Goal: Complete application form: Complete application form

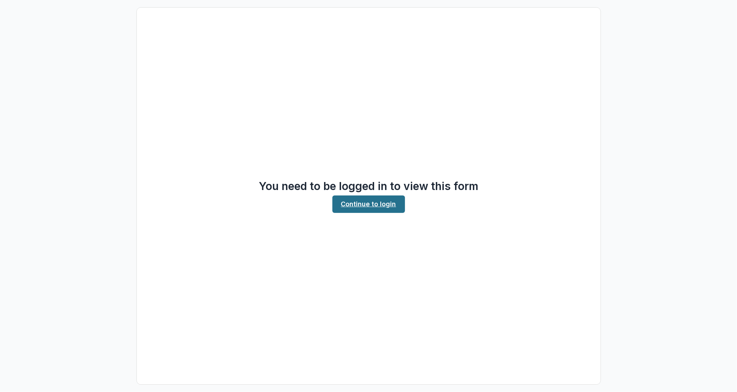
click at [372, 203] on link "Continue to login" at bounding box center [368, 203] width 73 height 17
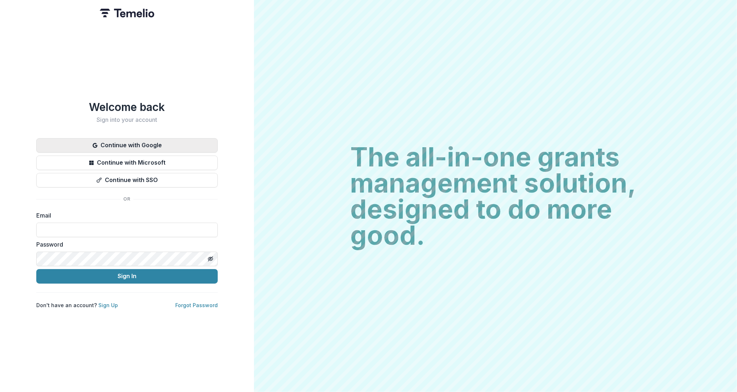
click at [152, 144] on button "Continue with Google" at bounding box center [126, 145] width 181 height 15
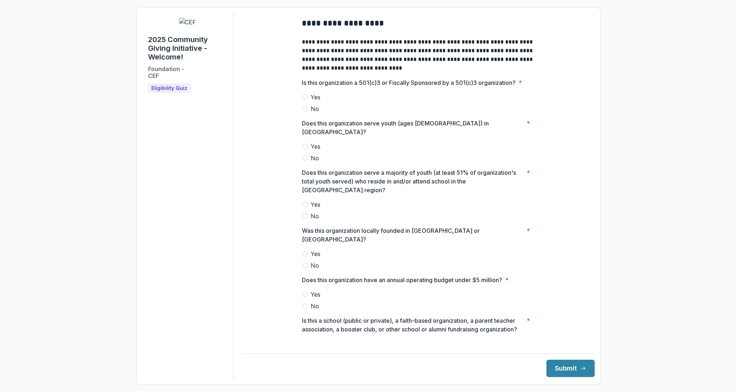
click at [304, 100] on span at bounding box center [305, 97] width 6 height 6
click at [311, 142] on span "Yes" at bounding box center [316, 146] width 10 height 9
click at [310, 197] on div at bounding box center [418, 198] width 232 height 3
click at [311, 203] on span "Yes" at bounding box center [316, 204] width 10 height 9
drag, startPoint x: 312, startPoint y: 242, endPoint x: 313, endPoint y: 248, distance: 5.5
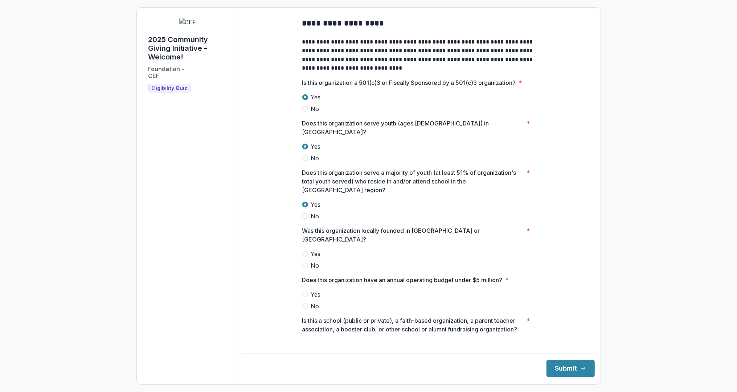
click at [313, 250] on span "Yes" at bounding box center [316, 254] width 10 height 9
click at [312, 290] on span "Yes" at bounding box center [316, 294] width 10 height 9
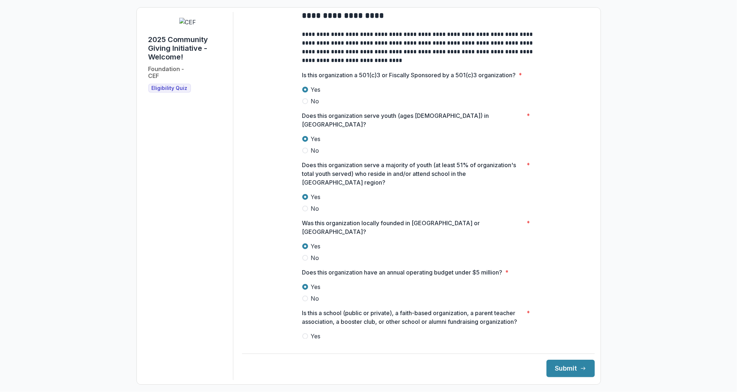
scroll to position [15, 0]
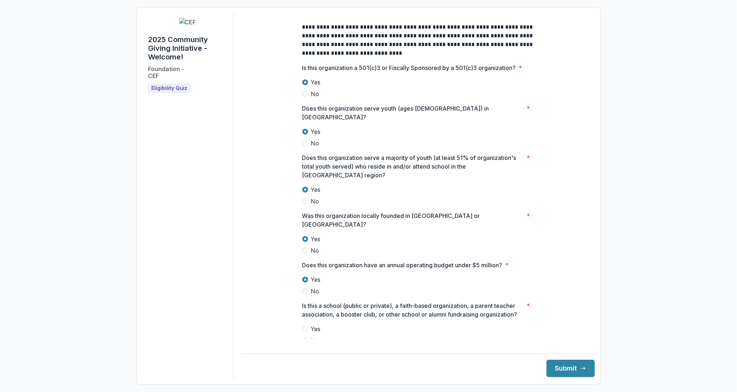
click at [315, 336] on span "No" at bounding box center [315, 340] width 8 height 9
click at [556, 363] on button "Submit" at bounding box center [570, 368] width 48 height 17
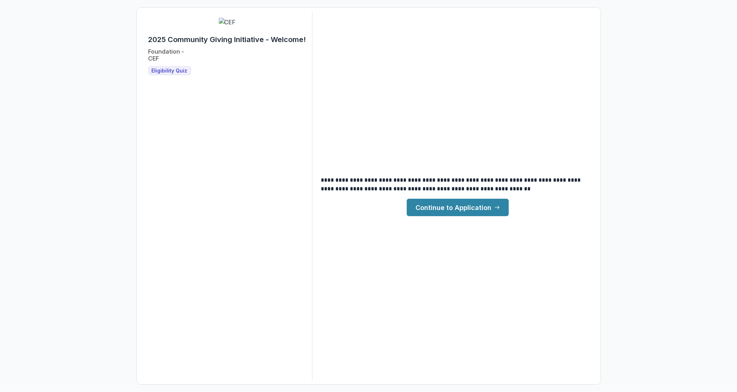
click at [463, 209] on link "Continue to Application" at bounding box center [458, 207] width 102 height 17
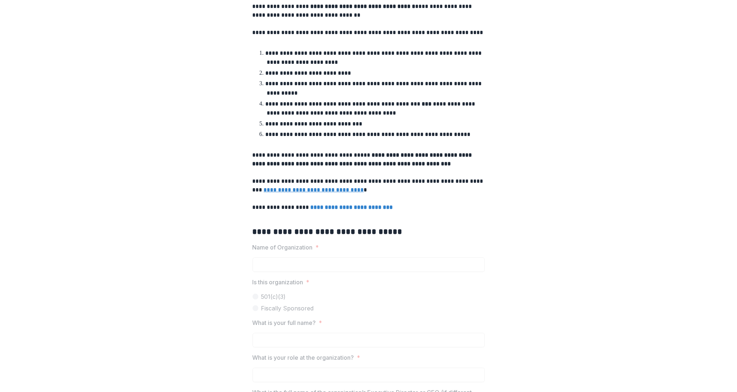
scroll to position [319, 0]
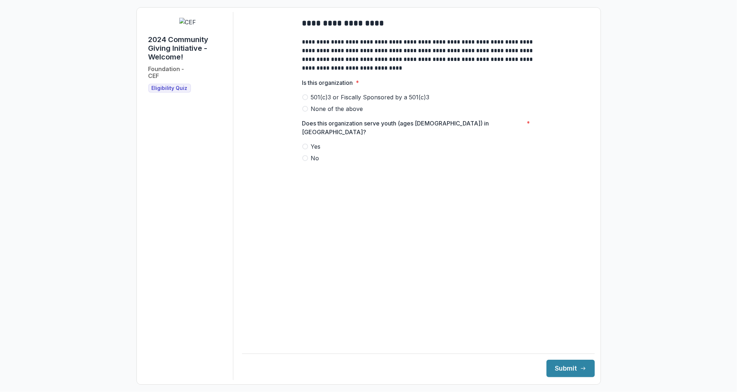
click at [325, 215] on main "**********" at bounding box center [418, 175] width 352 height 327
